Goal: Information Seeking & Learning: Find specific fact

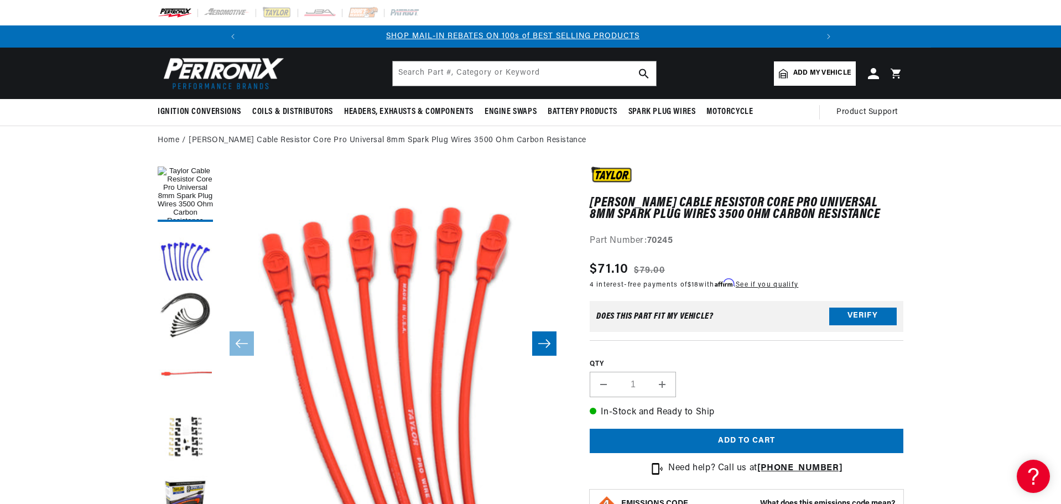
click at [422, 87] on header "BETTER SEARCH RESULTS Add your vehicle's year, make, and model to find parts be…" at bounding box center [530, 73] width 801 height 51
click at [416, 83] on input "text" at bounding box center [524, 73] width 263 height 24
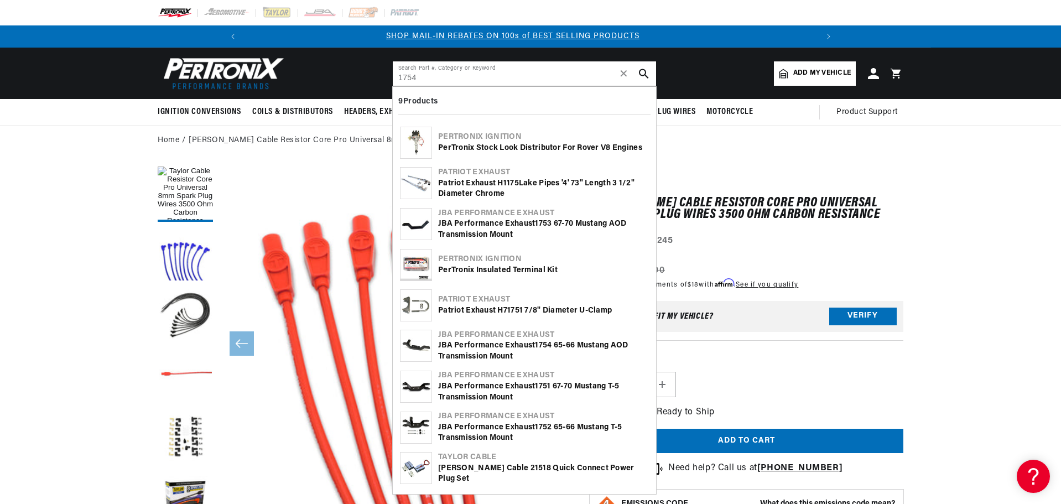
type input "1754"
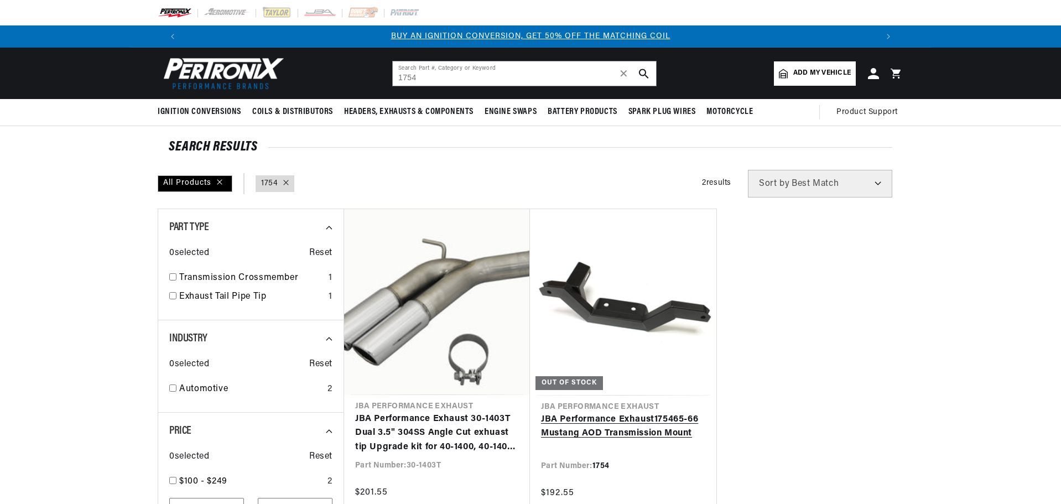
click at [602, 413] on link "JBA Performance Exhaust 1754 65-66 Mustang AOD Transmission Mount" at bounding box center [623, 427] width 164 height 28
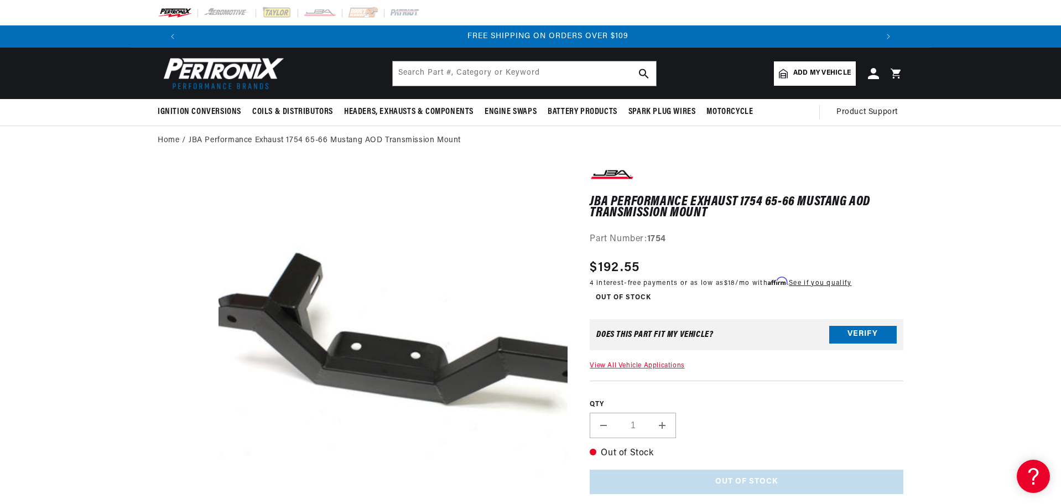
scroll to position [0, 1381]
drag, startPoint x: 591, startPoint y: 212, endPoint x: 707, endPoint y: 211, distance: 116.7
click at [707, 211] on h1 "JBA Performance Exhaust 1754 65-66 Mustang AOD Transmission Mount" at bounding box center [746, 207] width 314 height 23
click at [467, 76] on input "text" at bounding box center [524, 73] width 263 height 24
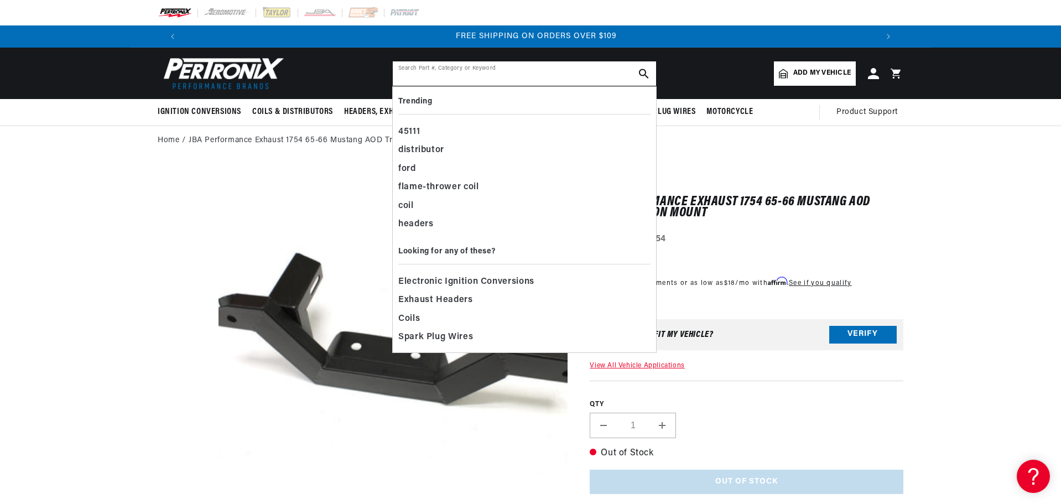
paste input "D3373-B"
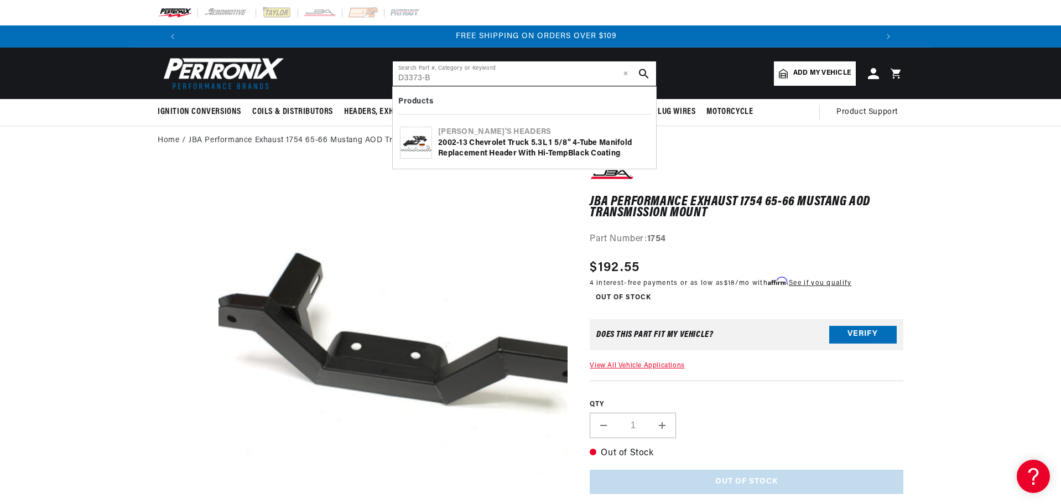
type input "D3373-B"
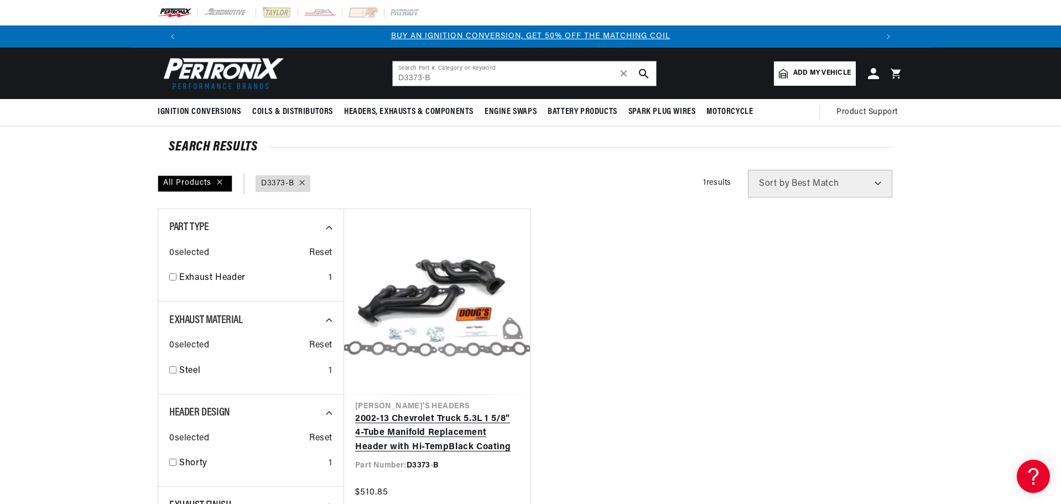
click at [405, 412] on link "2002-13 Chevrolet Truck 5.3L 1 5/8" 4-Tu b e Manifold Replacement Header with H…" at bounding box center [437, 433] width 164 height 43
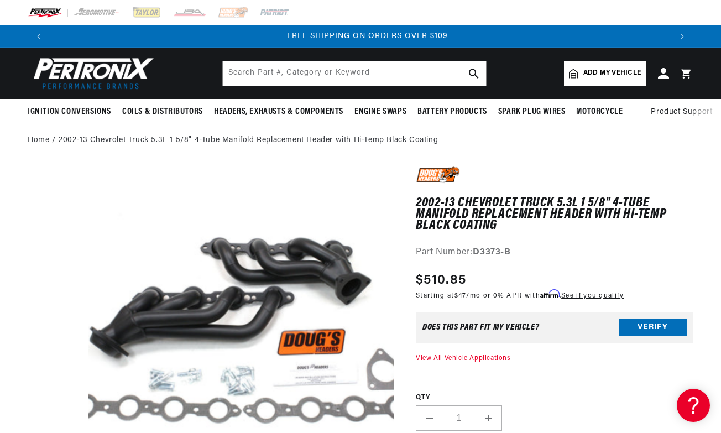
scroll to position [0, 1243]
click at [631, 186] on div at bounding box center [555, 177] width 278 height 23
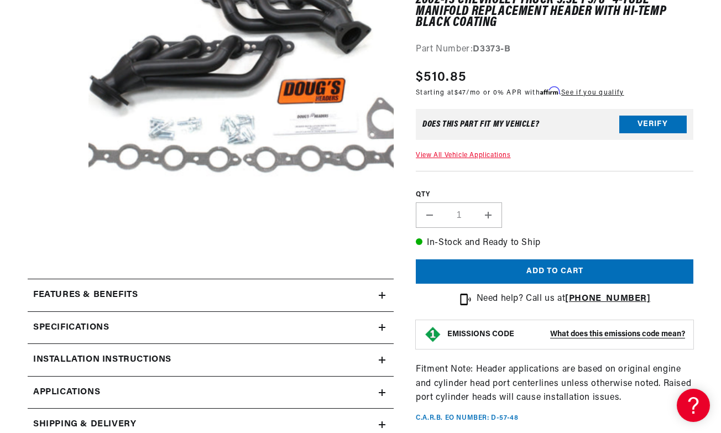
scroll to position [221, 0]
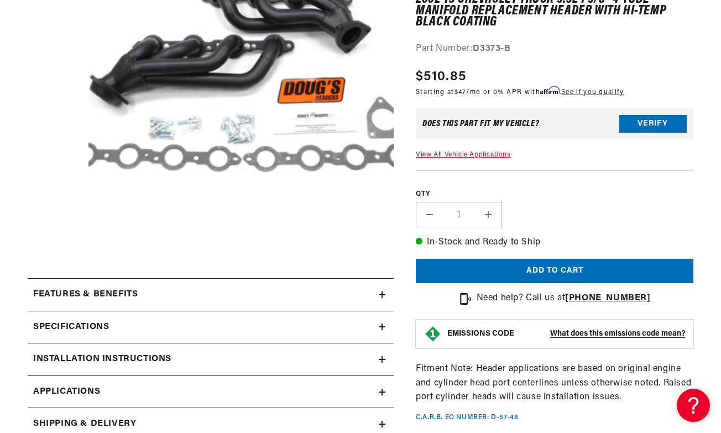
click at [145, 295] on div "Features & Benefits" at bounding box center [203, 295] width 351 height 14
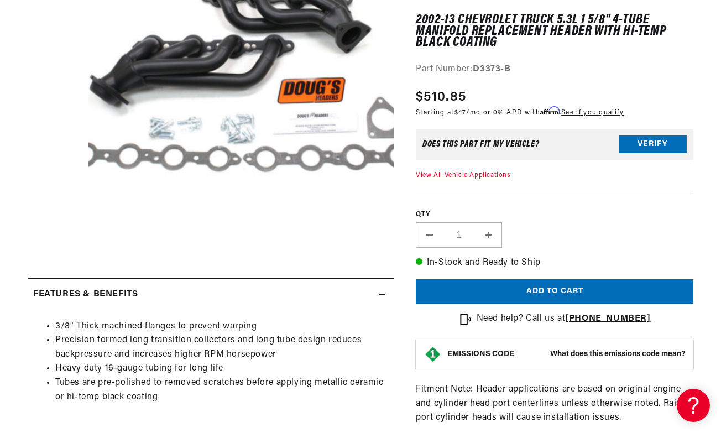
click at [145, 295] on div "Features & Benefits" at bounding box center [203, 295] width 351 height 14
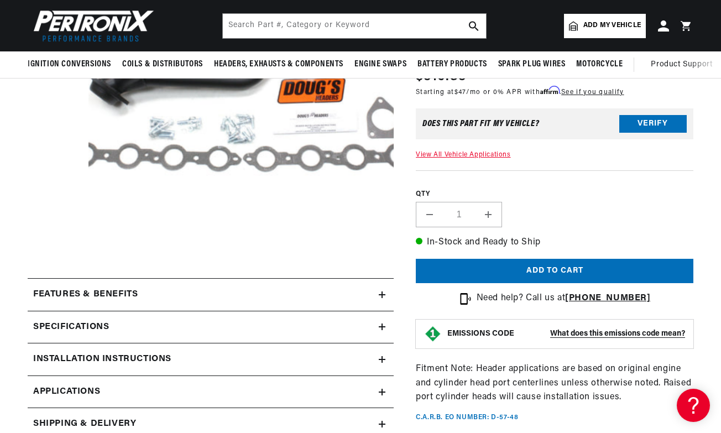
scroll to position [0, 0]
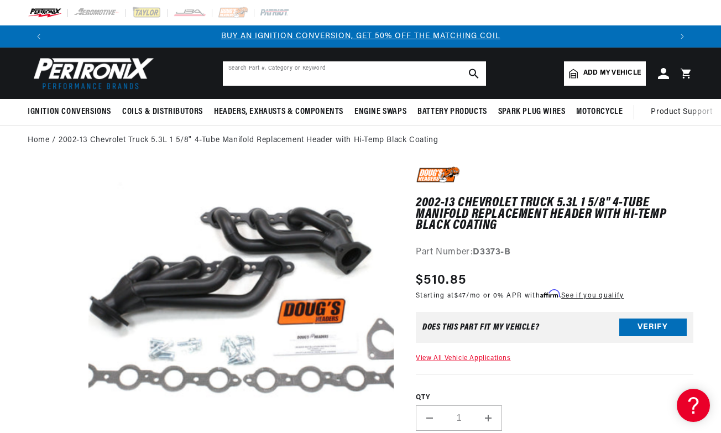
click at [323, 72] on input "text" at bounding box center [354, 73] width 263 height 24
paste input "D661Y-B"
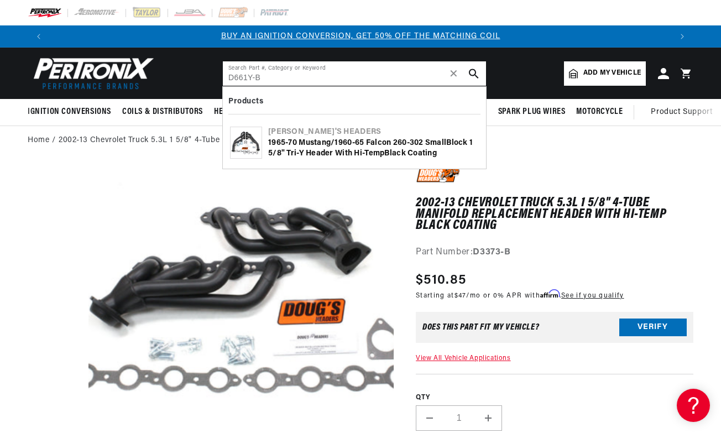
type input "D661Y-B"
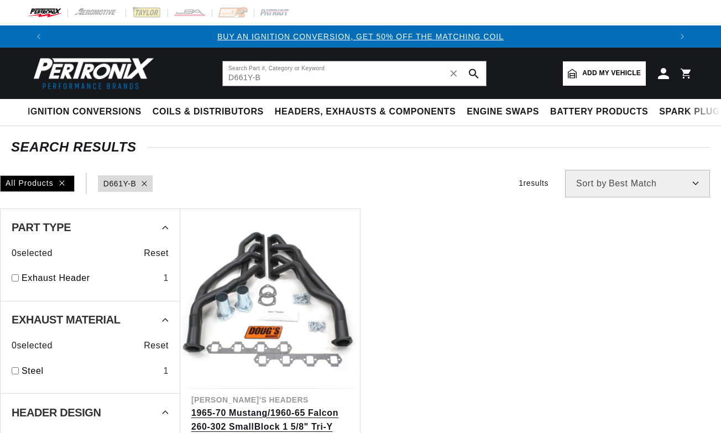
click at [280, 406] on link "1965-70 Mustang/1960-65 Falcon 260-302 Small B lock 1 5/8" Tri-Y Header with Hi…" at bounding box center [270, 427] width 158 height 43
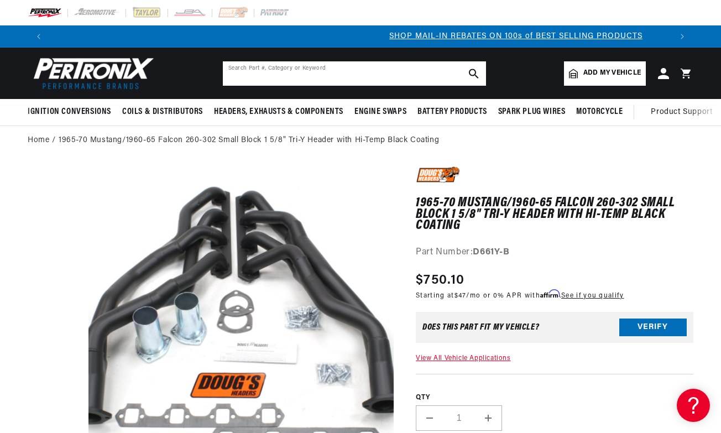
click at [302, 75] on input "text" at bounding box center [354, 73] width 263 height 24
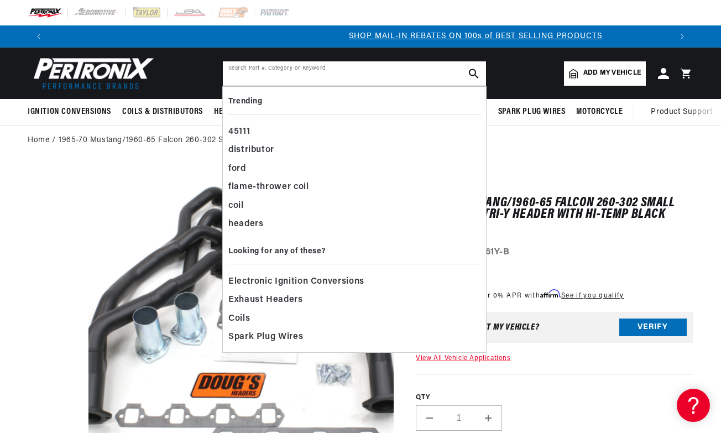
paste input "D930-B"
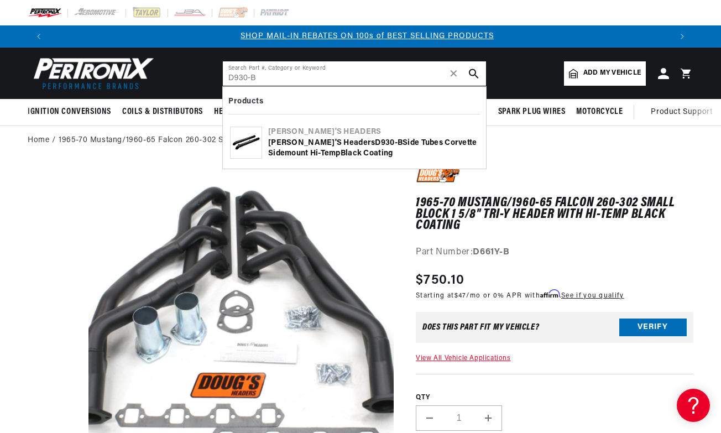
scroll to position [0, 622]
type input "D930-B"
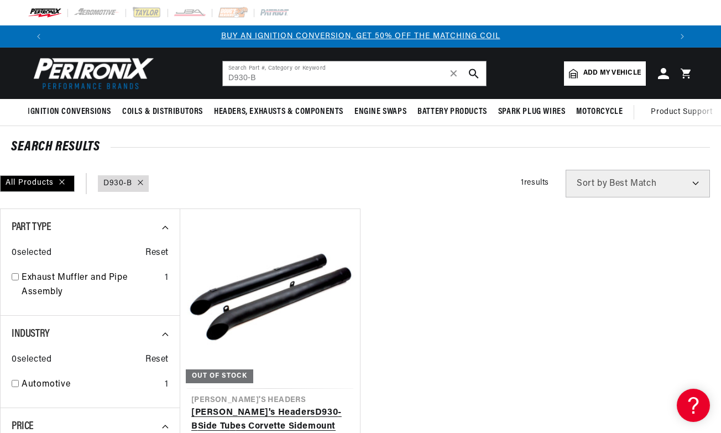
click at [307, 406] on link "[PERSON_NAME]'s Headers D930 - B Side Tu b es Corvette Sidemount Hi-Temp B lack…" at bounding box center [270, 427] width 158 height 43
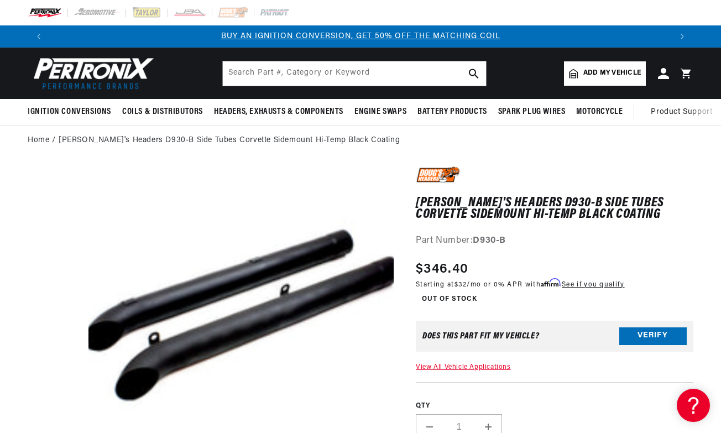
click at [295, 59] on header "BETTER SEARCH RESULTS Add your vehicle's year, make, and model to find parts be…" at bounding box center [360, 73] width 721 height 51
click at [311, 72] on input "text" at bounding box center [354, 73] width 263 height 24
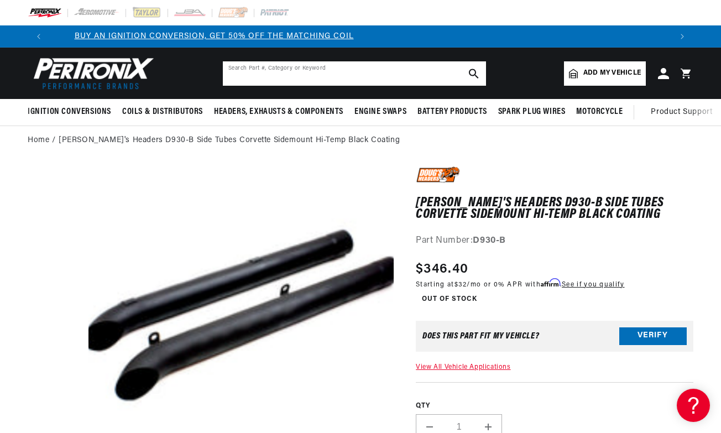
paste input "D317-B"
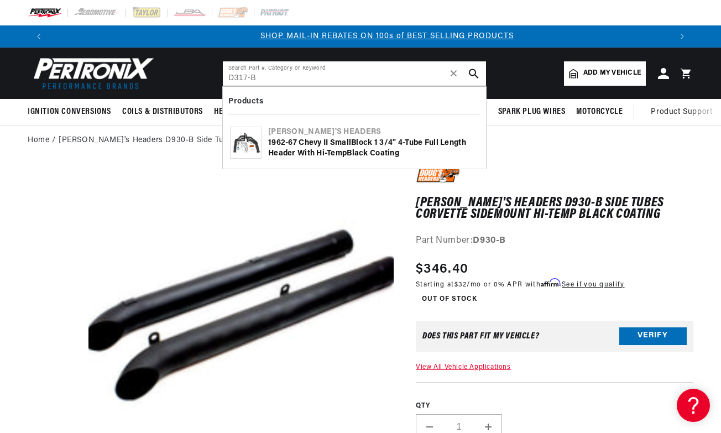
scroll to position [0, 622]
type input "D317-B"
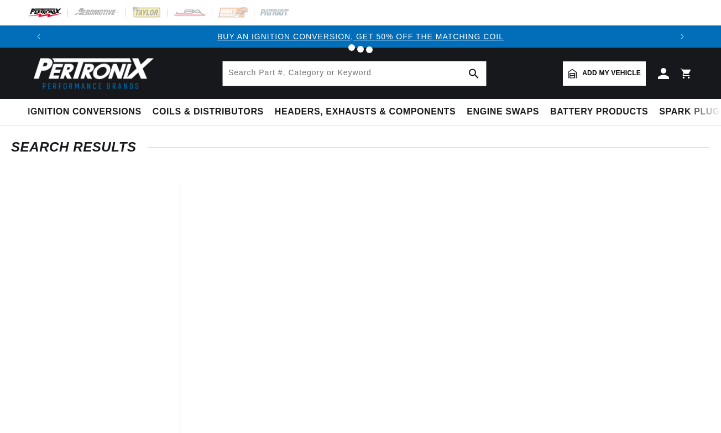
type input "D317-B"
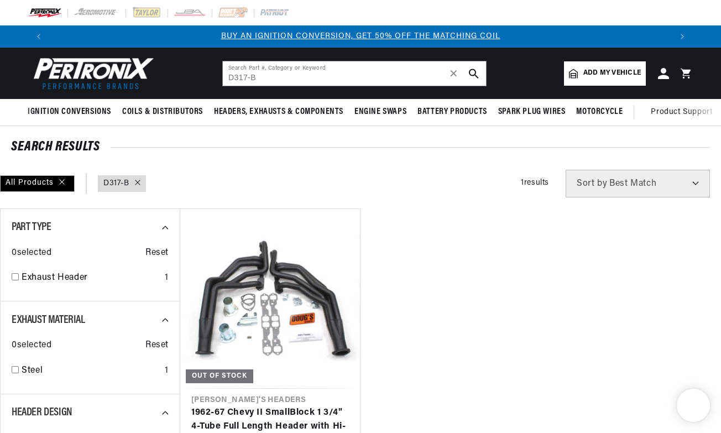
drag, startPoint x: 289, startPoint y: 293, endPoint x: 364, endPoint y: 289, distance: 75.9
click at [289, 406] on link "1962-67 Chevy II Small B lock 1 3/4" 4-Tu b e Full Length Header with Hi-Temp B…" at bounding box center [270, 427] width 158 height 43
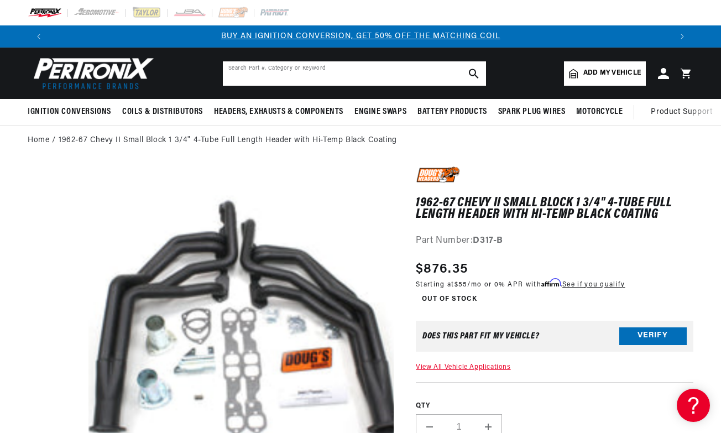
click at [311, 76] on input "text" at bounding box center [354, 73] width 263 height 24
paste input "D453-B"
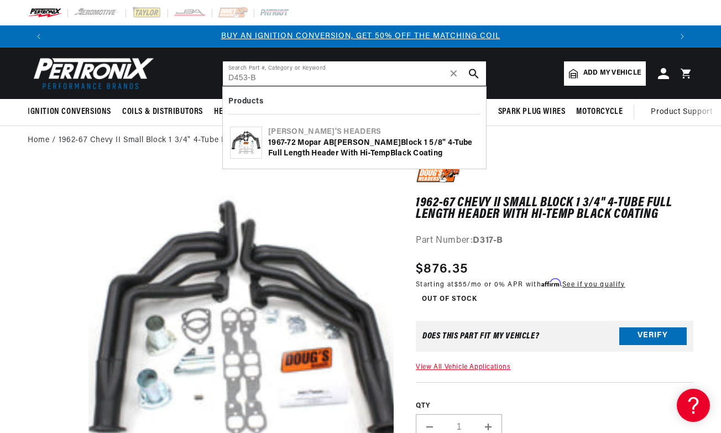
type input "D453-B"
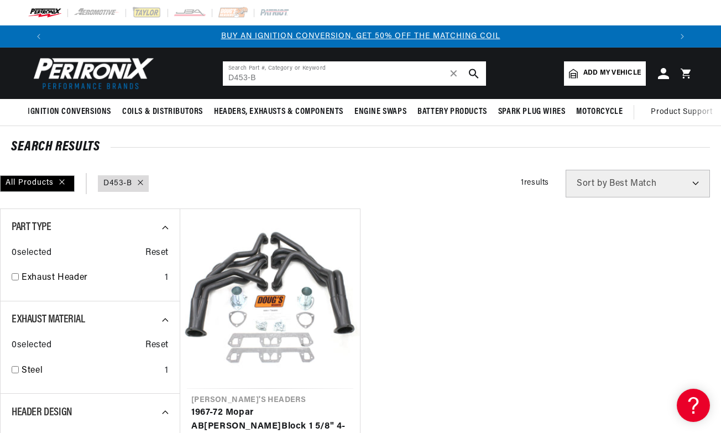
click at [461, 71] on input "D453-B" at bounding box center [354, 73] width 263 height 24
click at [452, 74] on span "✕" at bounding box center [454, 74] width 10 height 0
paste input "D380-B"
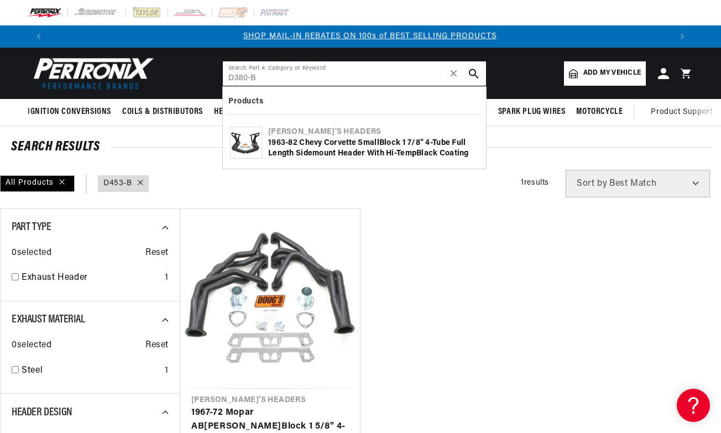
scroll to position [0, 622]
type input "D380-B"
click at [327, 148] on div "1963-82 Chevy Corvette Small B lock 1 7/8" 4-Tu b e Full Length Sidemount Heade…" at bounding box center [373, 149] width 211 height 22
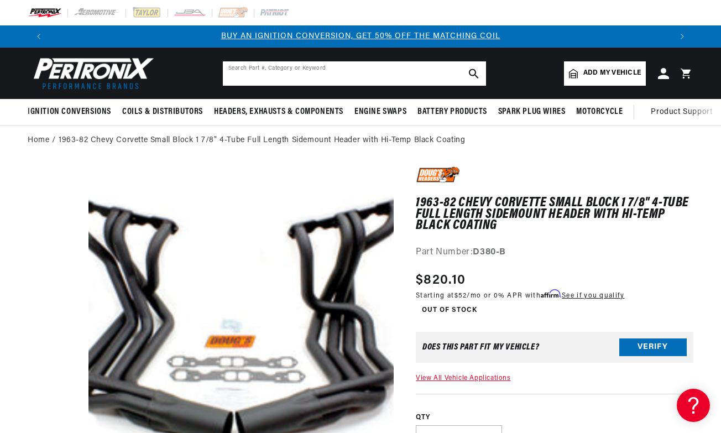
click at [334, 74] on input "text" at bounding box center [354, 73] width 263 height 24
paste input "H8096-B"
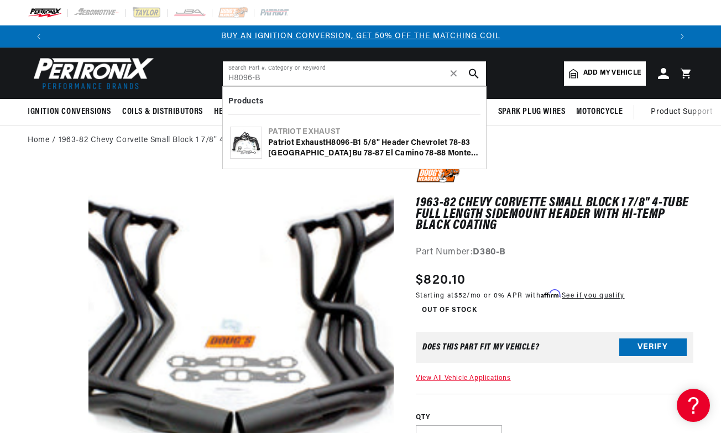
type input "H8096-B"
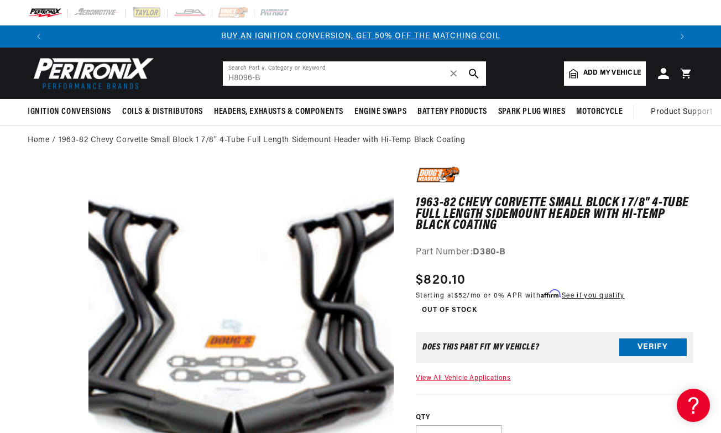
scroll to position [0, 147]
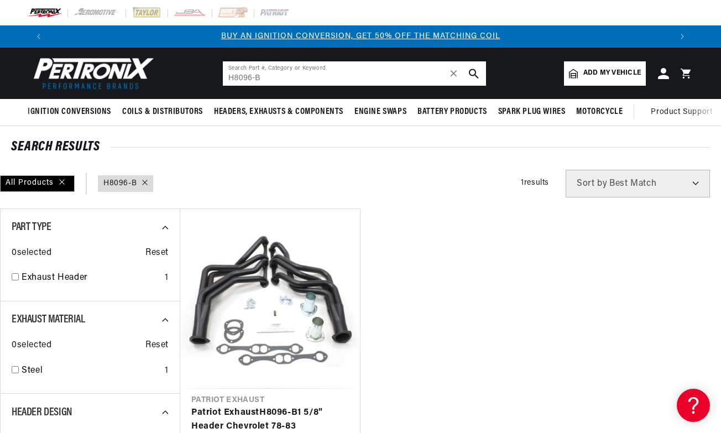
drag, startPoint x: 286, startPoint y: 76, endPoint x: 5, endPoint y: 74, distance: 280.9
click at [5, 74] on header "BETTER SEARCH RESULTS Add your vehicle's year, make, and model to find parts be…" at bounding box center [360, 73] width 721 height 51
paste input "4851"
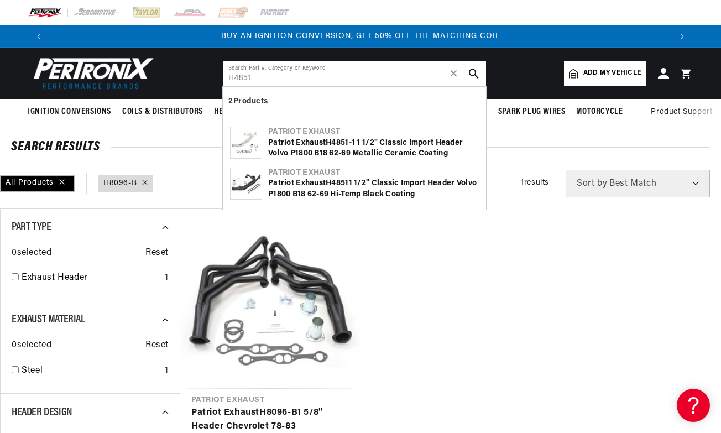
type input "H4851"
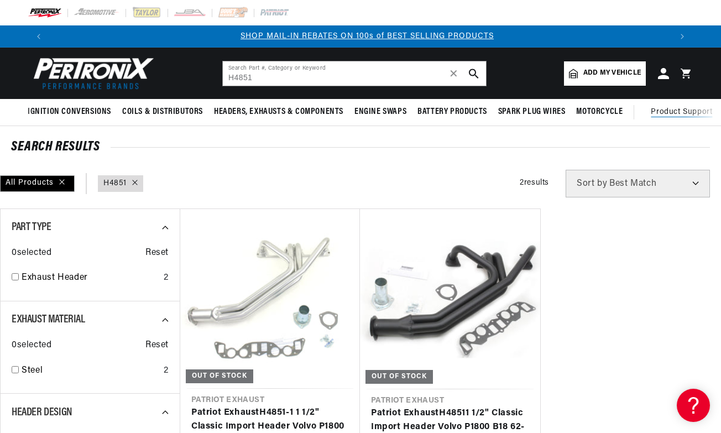
scroll to position [0, 622]
